Goal: Transaction & Acquisition: Book appointment/travel/reservation

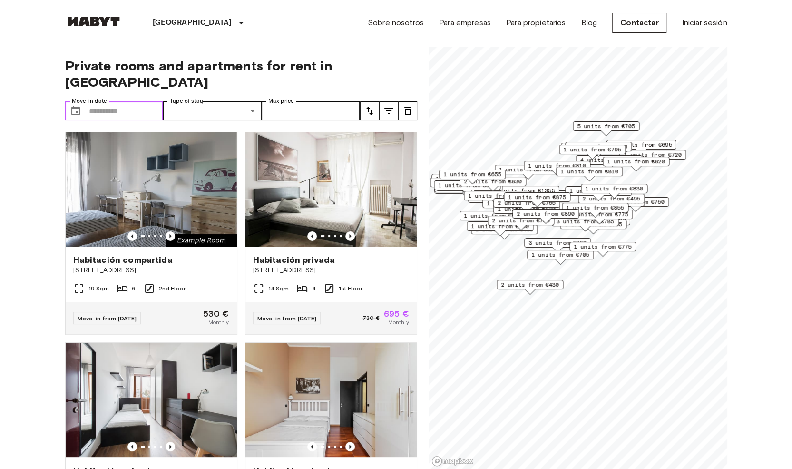
click at [91, 101] on input "Move-in date" at bounding box center [126, 110] width 75 height 19
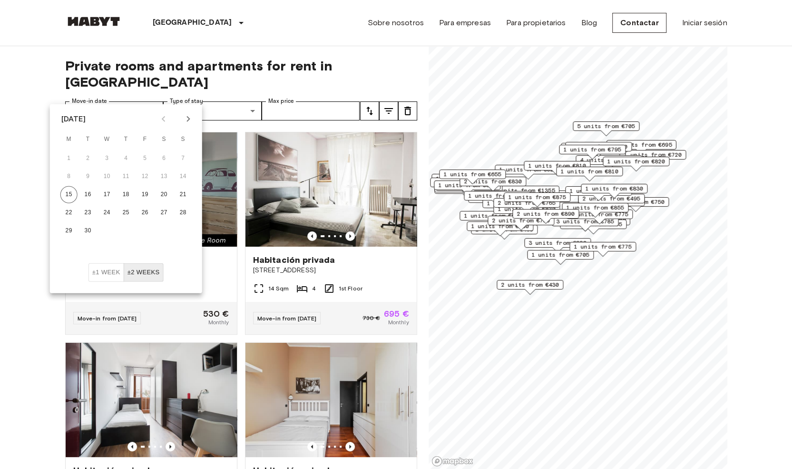
click at [184, 116] on icon "Next month" at bounding box center [188, 118] width 11 height 11
click at [183, 115] on icon "Next month" at bounding box center [188, 118] width 11 height 11
click at [185, 112] on button "Next month" at bounding box center [188, 119] width 16 height 16
click at [69, 187] on button "12" at bounding box center [68, 194] width 17 height 17
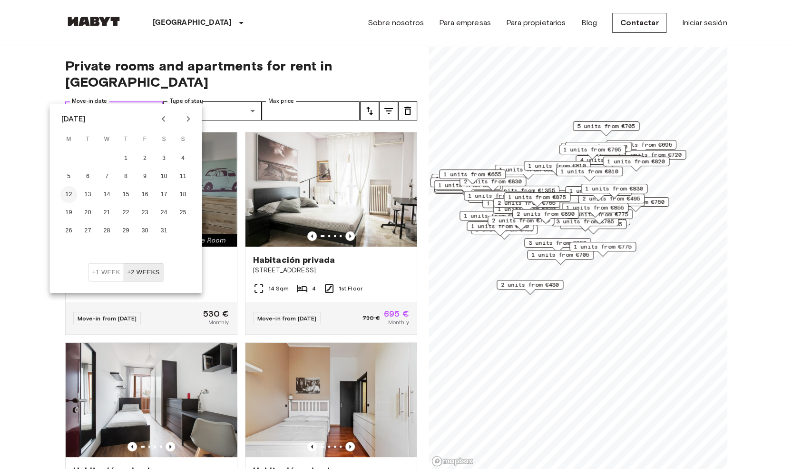
type input "**********"
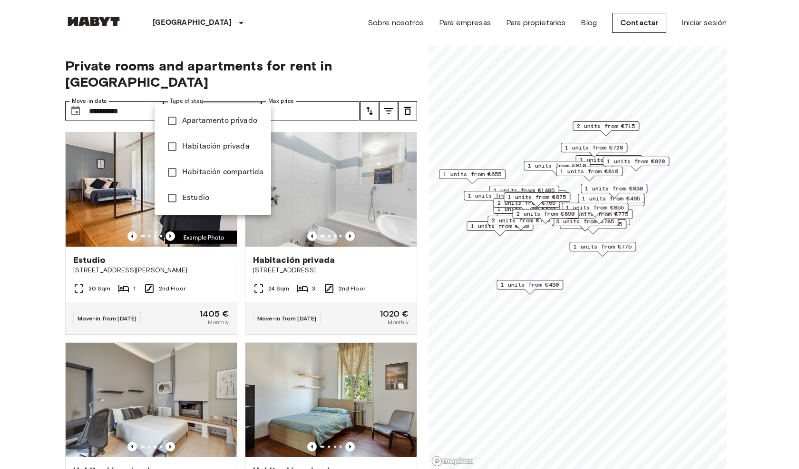
type input "**********"
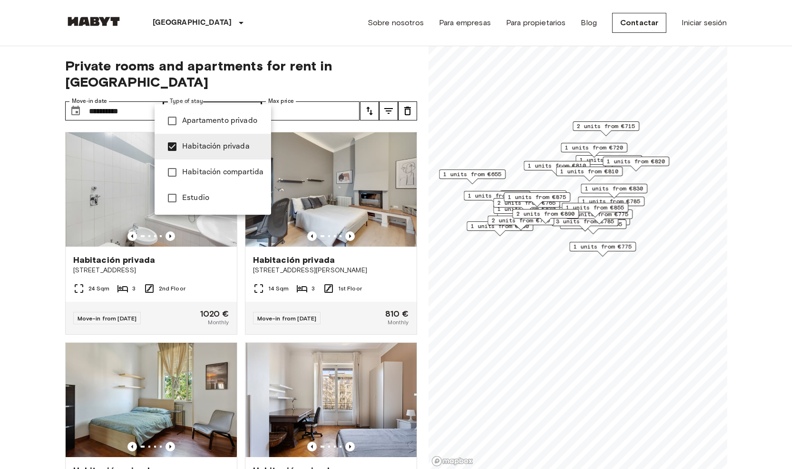
click at [315, 89] on div at bounding box center [399, 234] width 799 height 469
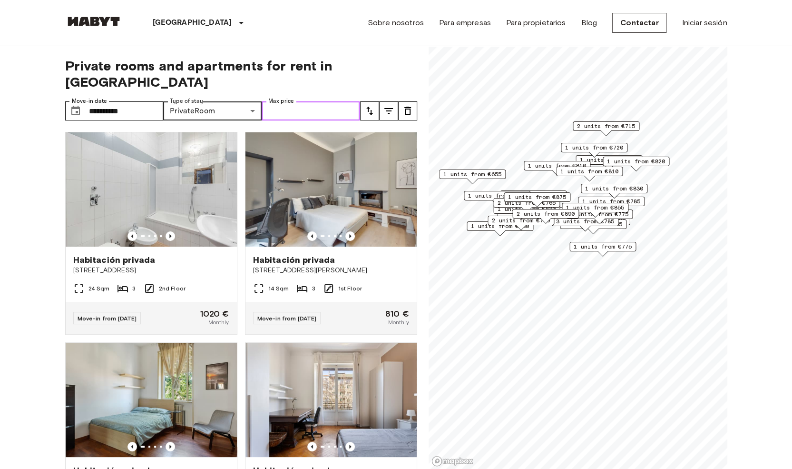
click at [314, 101] on input "Max price" at bounding box center [311, 110] width 98 height 19
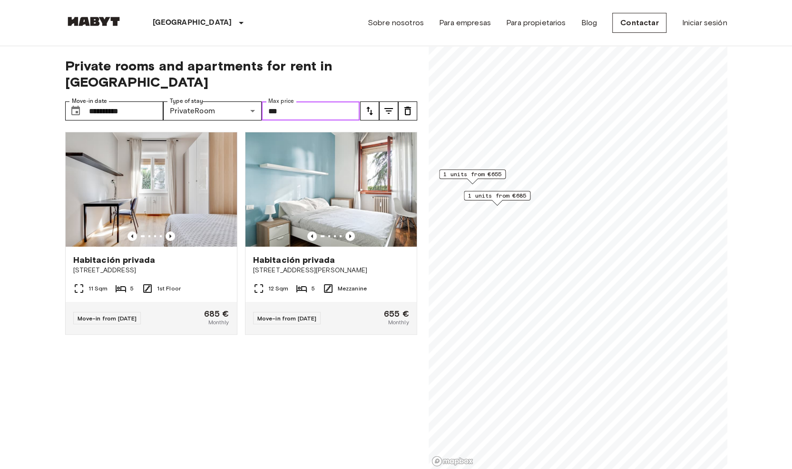
type input "***"
click at [405, 57] on div "**********" at bounding box center [241, 257] width 352 height 423
click at [168, 231] on icon "Previous image" at bounding box center [171, 236] width 10 height 10
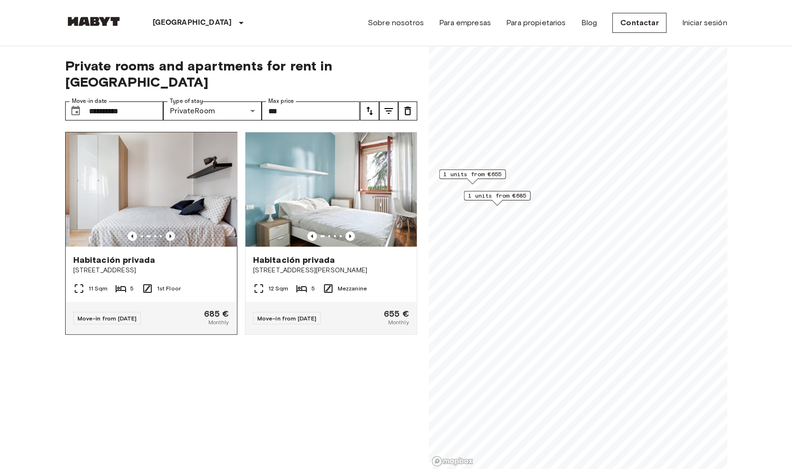
click at [168, 231] on icon "Previous image" at bounding box center [171, 236] width 10 height 10
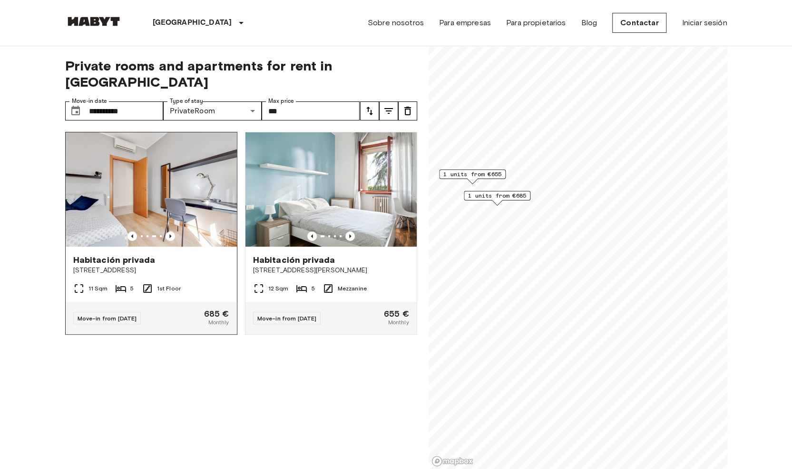
click at [175, 256] on div "Habitación privada Via Rembrandt 67" at bounding box center [151, 264] width 171 height 36
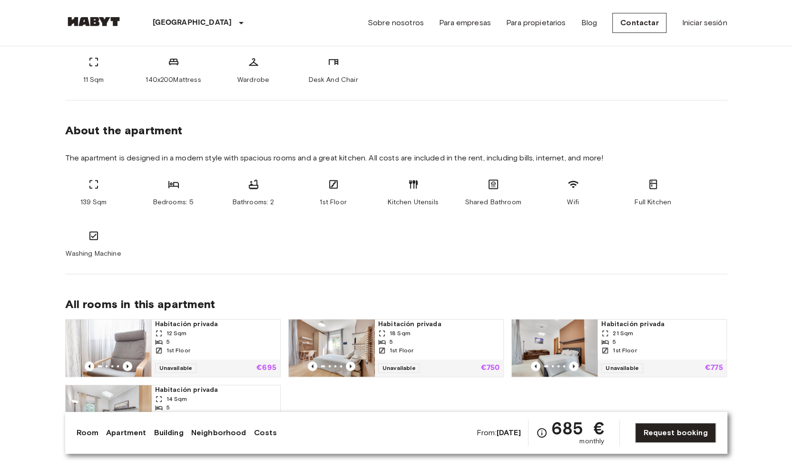
scroll to position [398, 0]
click at [281, 105] on section "About the apartment The apartment is designed in a modern style with spacious r…" at bounding box center [396, 187] width 662 height 174
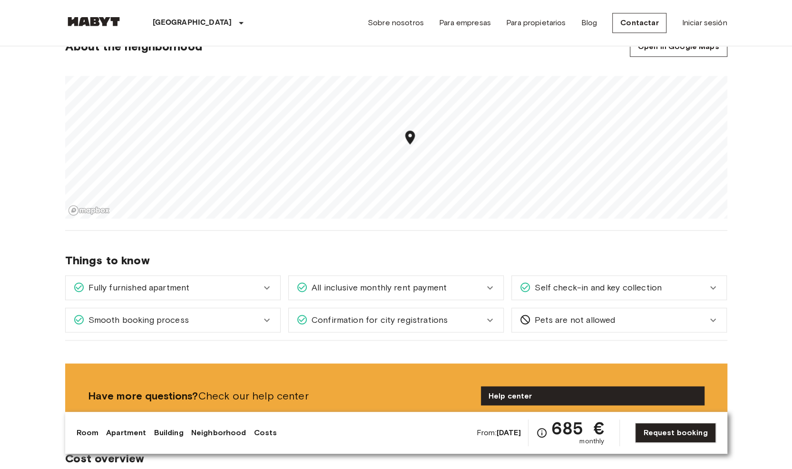
scroll to position [799, 0]
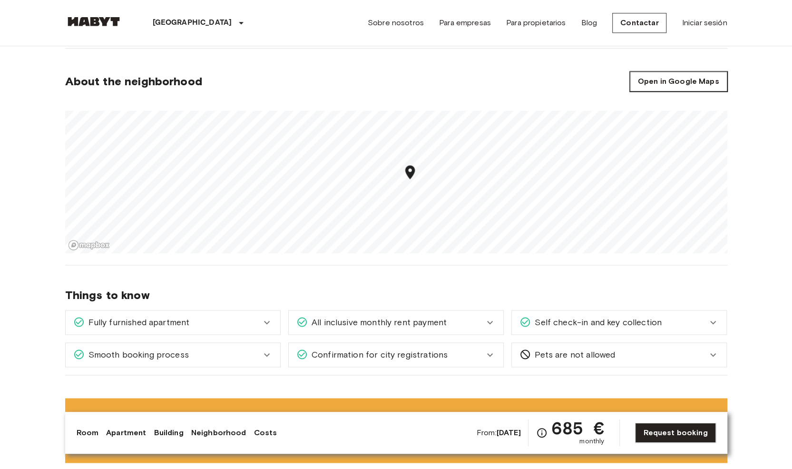
click at [700, 78] on link "Open in Google Maps" at bounding box center [679, 81] width 98 height 20
click at [435, 292] on span "Things to know" at bounding box center [396, 295] width 662 height 14
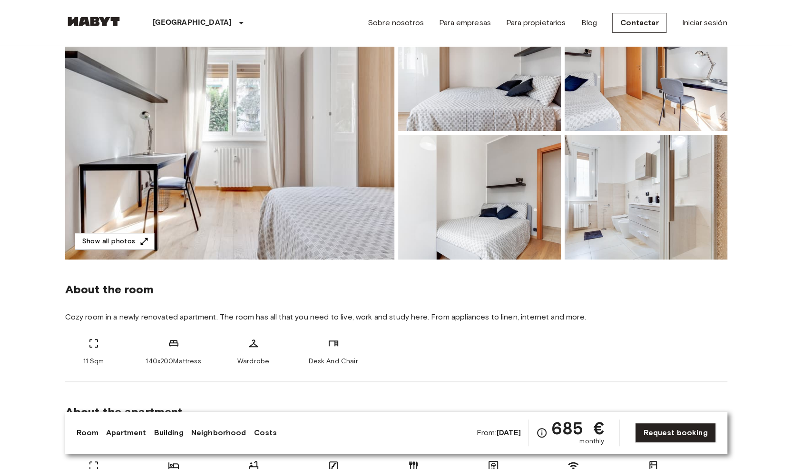
scroll to position [0, 0]
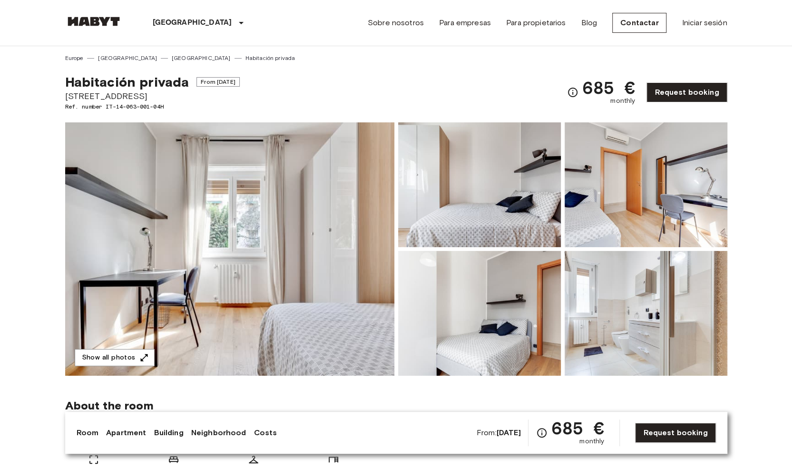
click at [300, 63] on div "Habitación privada From Jan 1 2026 Via Rembrandt 67 Ref. number IT-14-063-001-0…" at bounding box center [396, 86] width 662 height 49
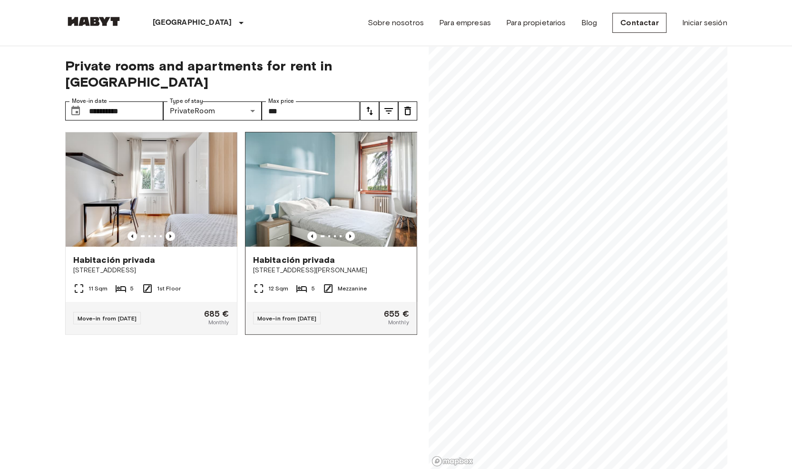
click at [299, 254] on span "Habitación privada" at bounding box center [294, 259] width 82 height 11
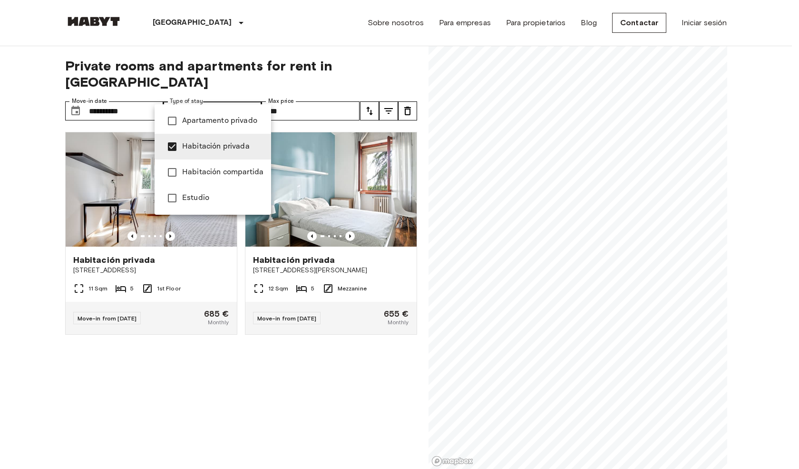
click at [213, 168] on span "Habitación compartida" at bounding box center [222, 172] width 81 height 11
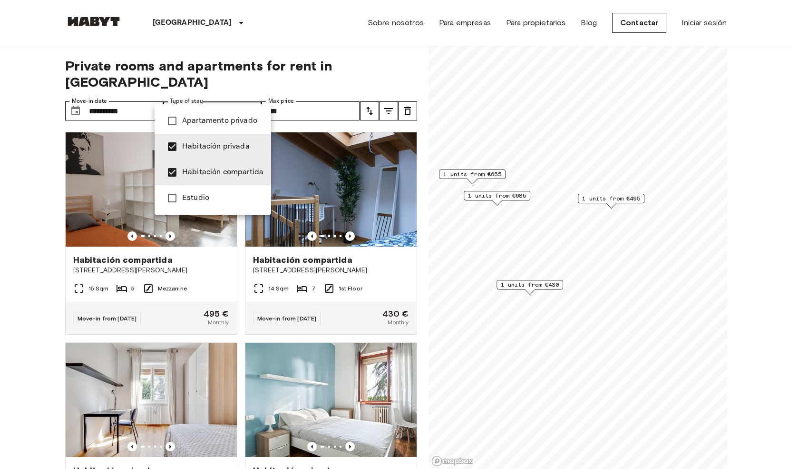
click at [10, 253] on div at bounding box center [399, 234] width 799 height 469
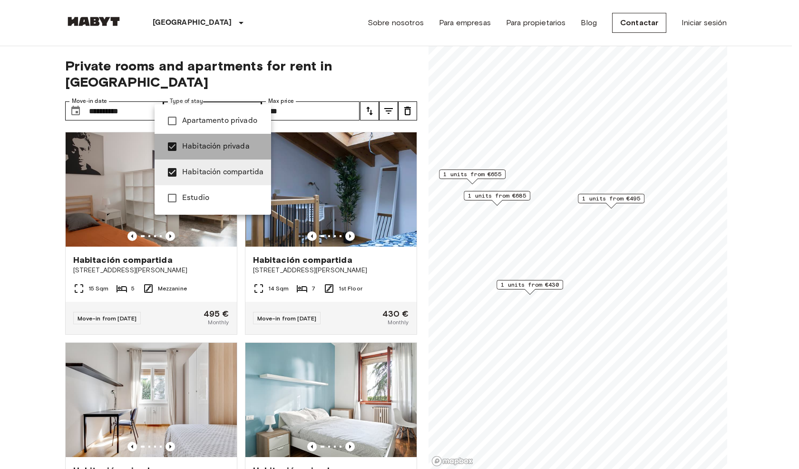
click at [217, 149] on span "Habitación privada" at bounding box center [222, 146] width 81 height 11
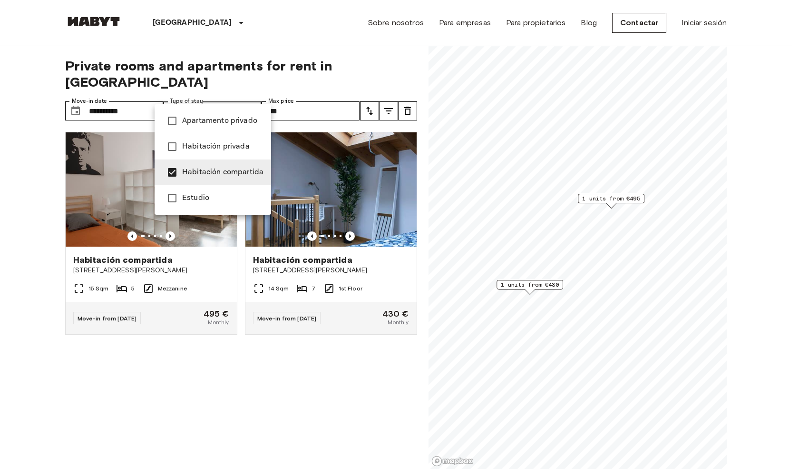
click at [204, 146] on span "Habitación privada" at bounding box center [222, 146] width 81 height 11
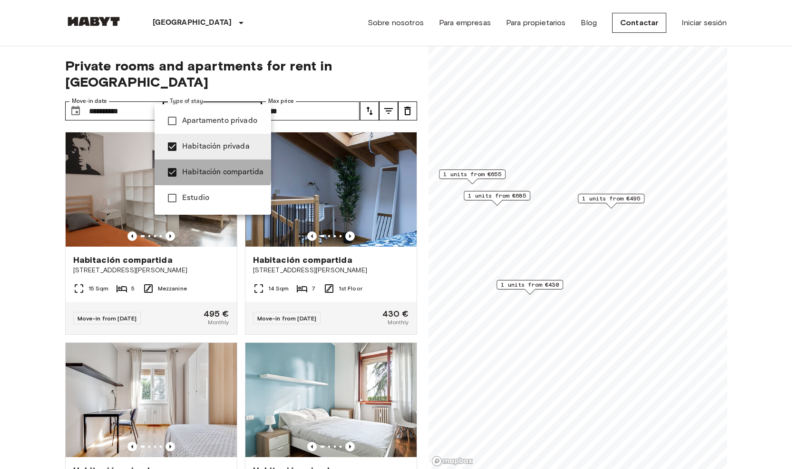
click at [184, 167] on span "Habitación compartida" at bounding box center [222, 172] width 81 height 11
type input "**********"
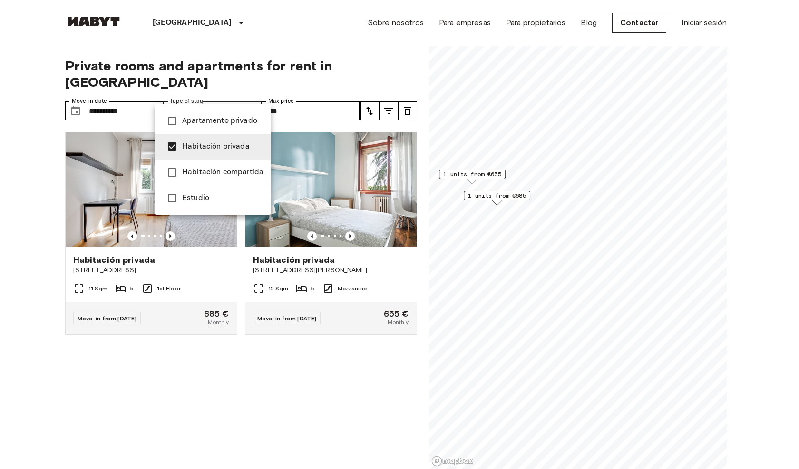
click at [131, 93] on div at bounding box center [399, 234] width 799 height 469
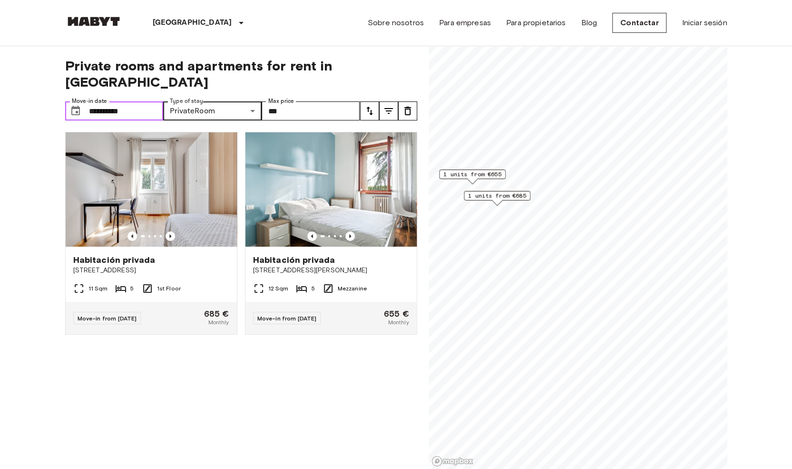
click at [138, 101] on input "**********" at bounding box center [126, 110] width 75 height 19
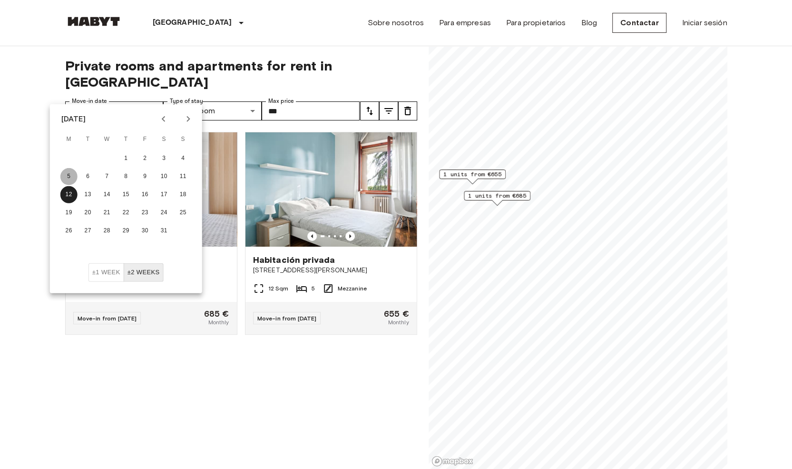
click at [69, 173] on button "5" at bounding box center [68, 176] width 17 height 17
type input "**********"
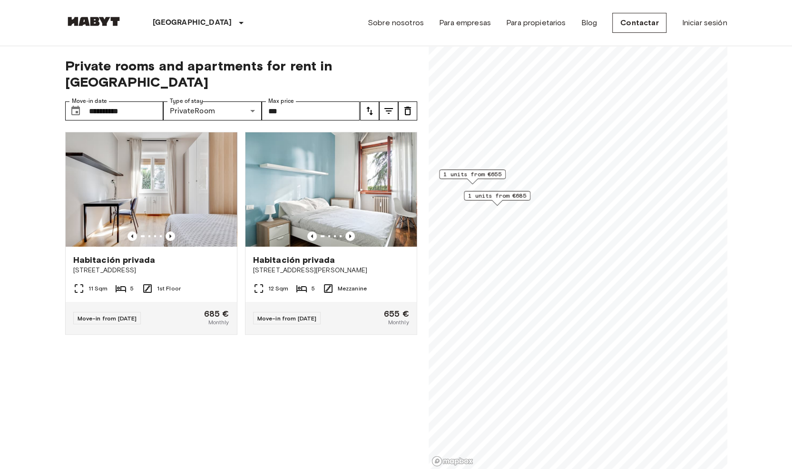
click at [108, 101] on input "**********" at bounding box center [126, 110] width 75 height 19
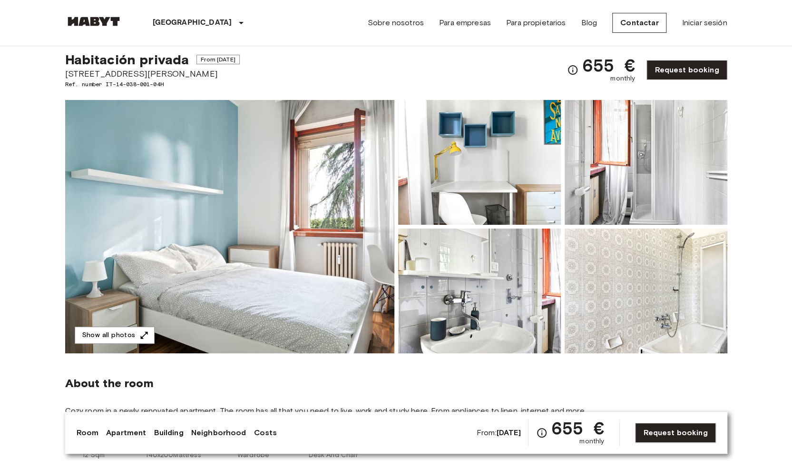
scroll to position [156, 0]
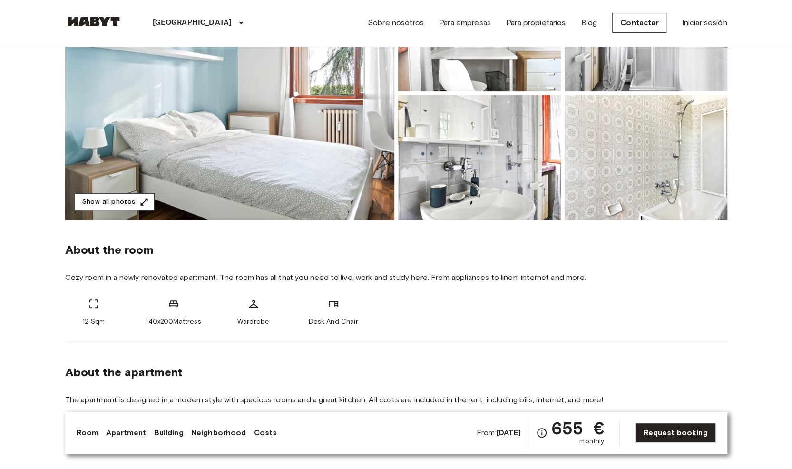
click at [137, 203] on button "Show all photos" at bounding box center [115, 202] width 80 height 18
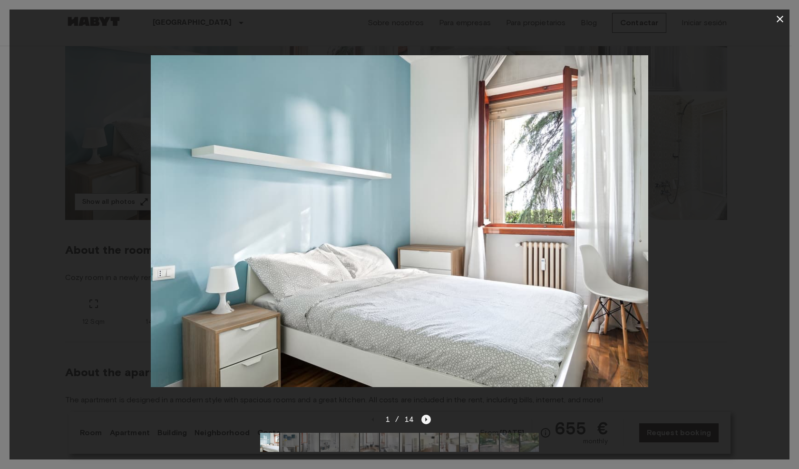
click at [427, 417] on icon "Next image" at bounding box center [427, 419] width 2 height 4
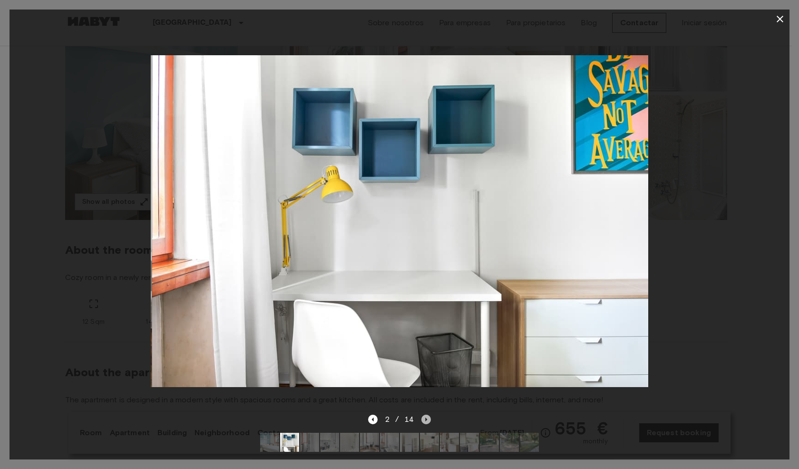
click at [425, 414] on icon "Next image" at bounding box center [427, 419] width 10 height 10
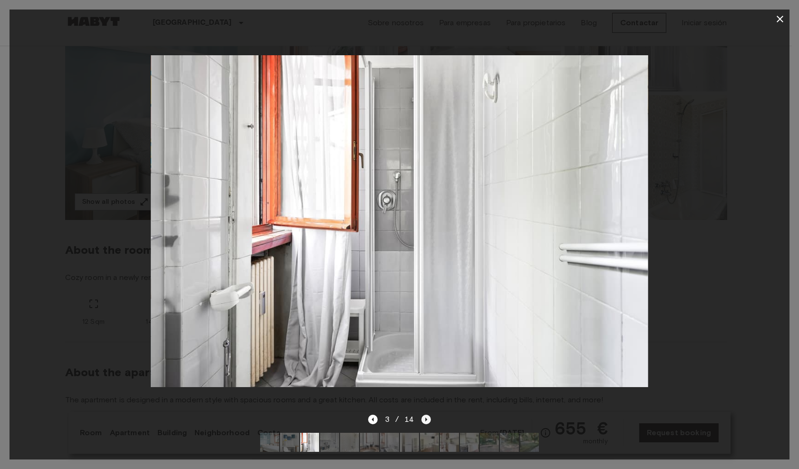
click at [426, 414] on icon "Next image" at bounding box center [427, 419] width 10 height 10
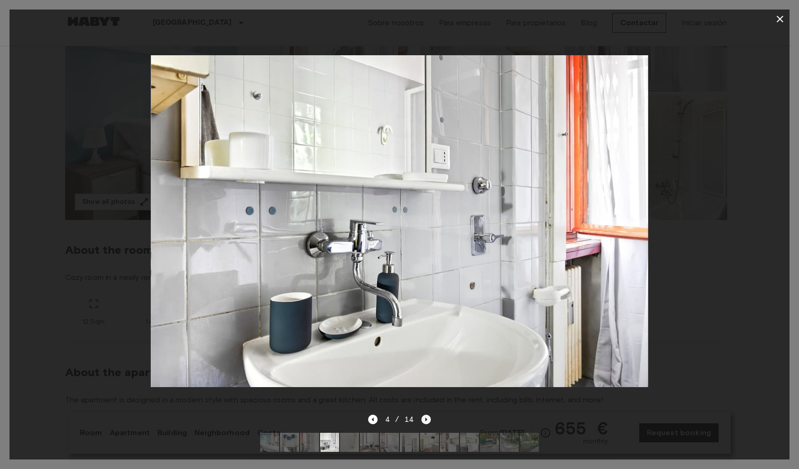
click at [426, 414] on icon "Next image" at bounding box center [427, 419] width 10 height 10
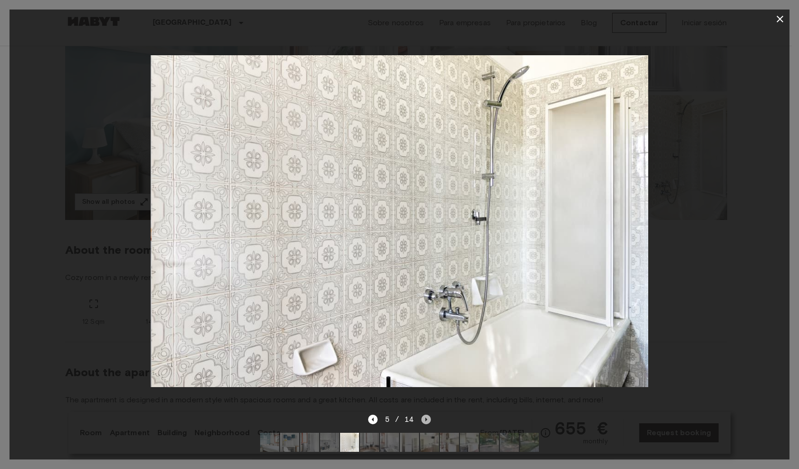
click at [426, 414] on icon "Next image" at bounding box center [427, 419] width 10 height 10
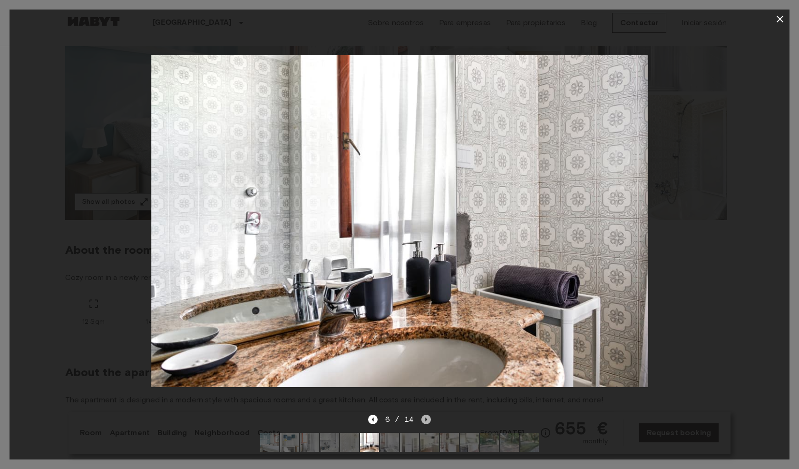
click at [426, 414] on icon "Next image" at bounding box center [427, 419] width 10 height 10
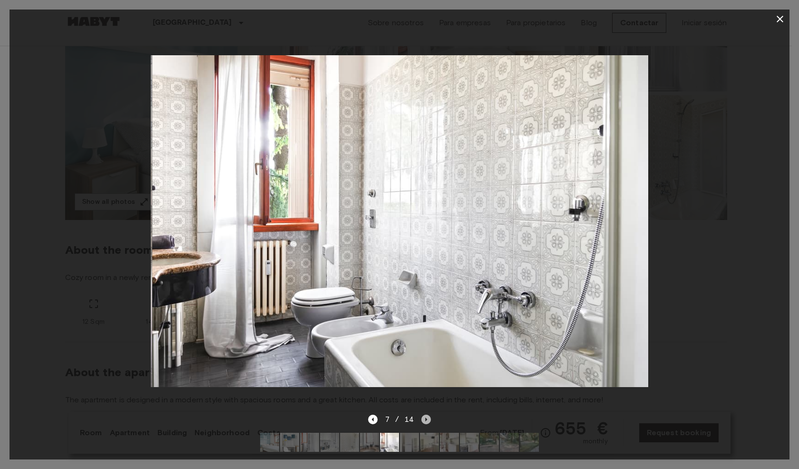
click at [426, 414] on icon "Next image" at bounding box center [427, 419] width 10 height 10
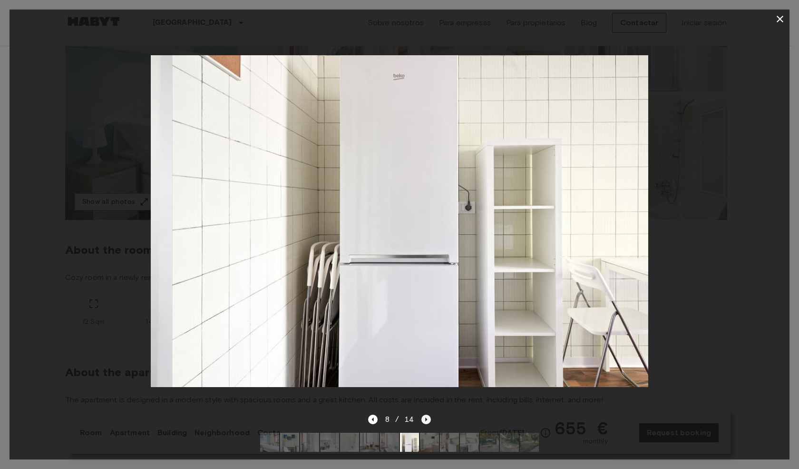
click at [426, 414] on icon "Next image" at bounding box center [427, 419] width 10 height 10
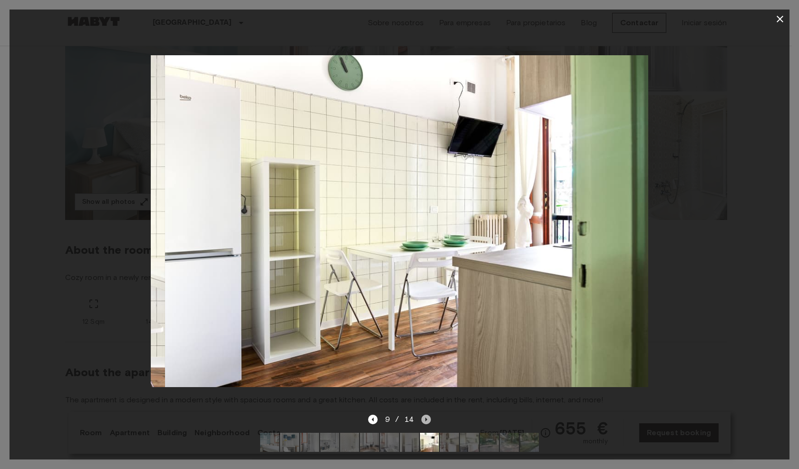
click at [426, 414] on icon "Next image" at bounding box center [427, 419] width 10 height 10
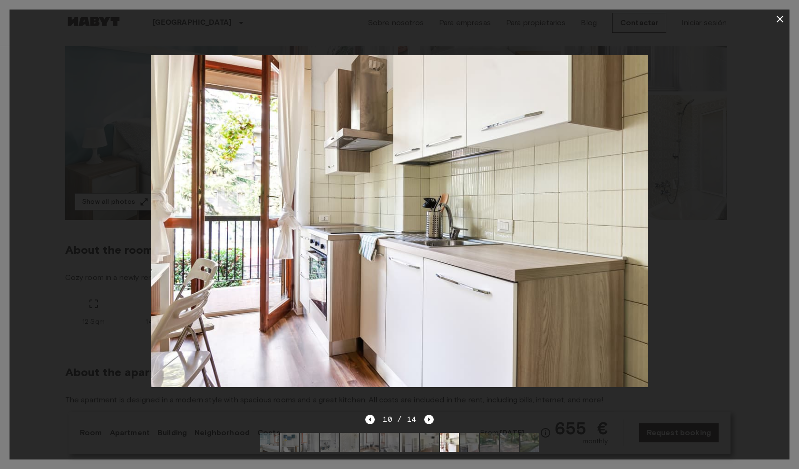
click at [780, 19] on icon "button" at bounding box center [780, 19] width 7 height 7
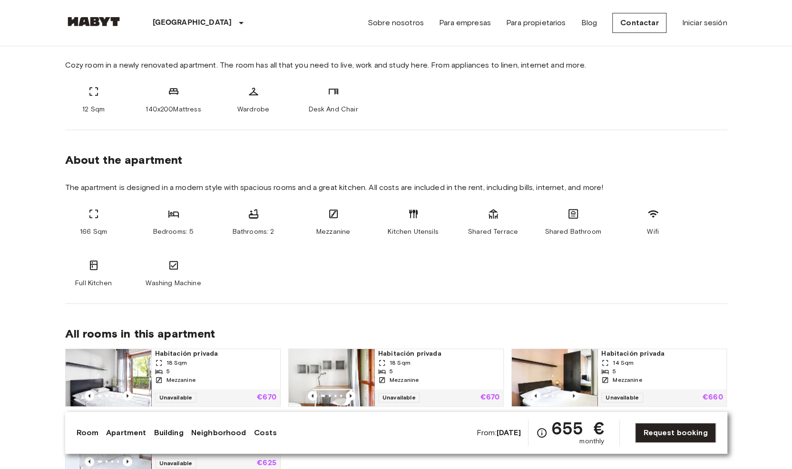
scroll to position [359, 0]
